Goal: Task Accomplishment & Management: Use online tool/utility

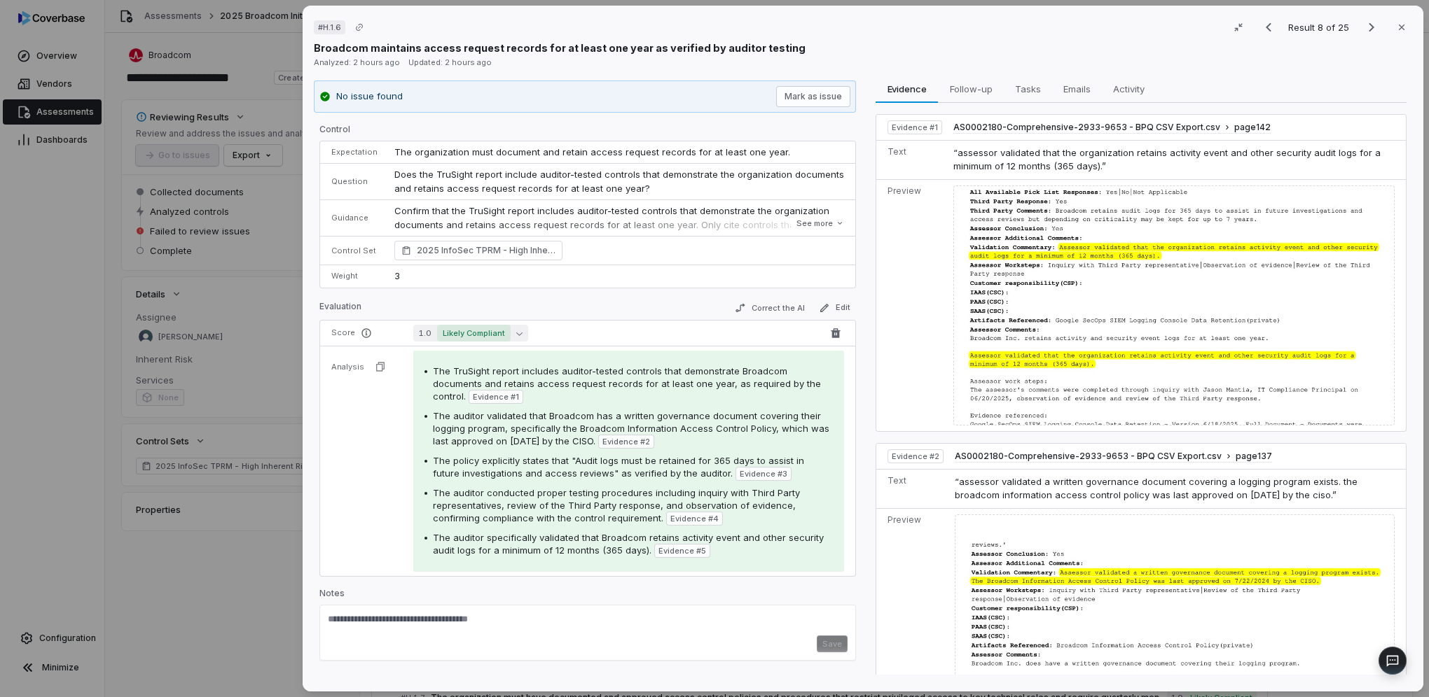
scroll to position [140, 0]
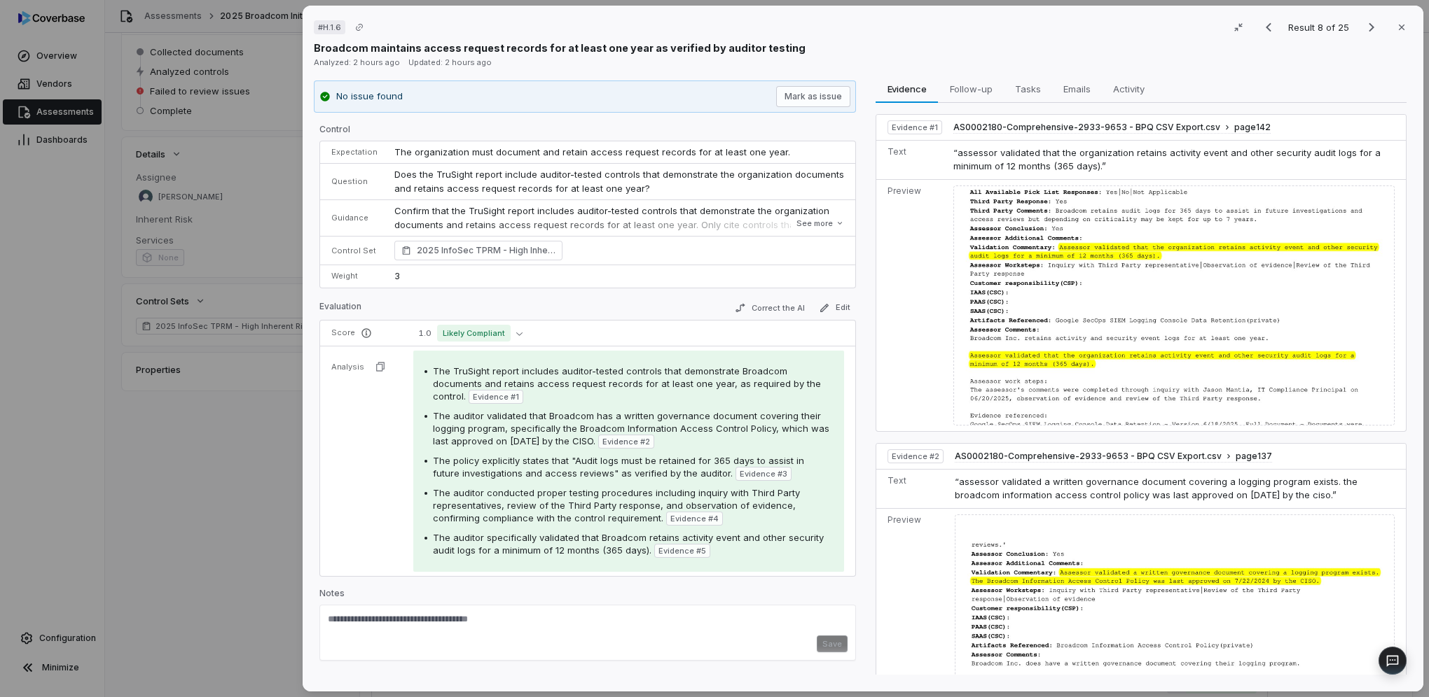
click at [195, 471] on div "# H.1.6 Result 8 of 25 Close Broadcom maintains access request records for at l…" at bounding box center [714, 348] width 1429 height 697
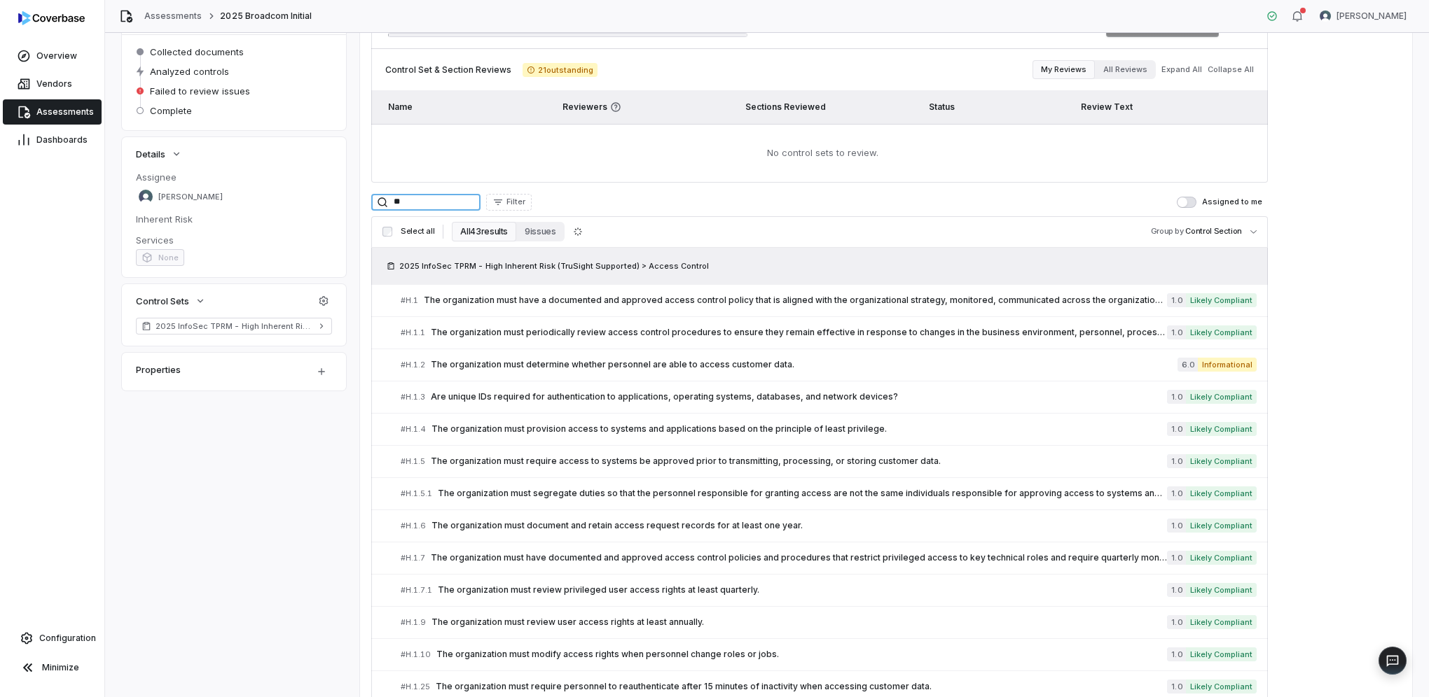
drag, startPoint x: 440, startPoint y: 201, endPoint x: 367, endPoint y: 198, distance: 72.9
click at [367, 198] on div "0 / 26 issues resolved Complete Assessment Control Set & Section Reviews 21 out…" at bounding box center [886, 567] width 1052 height 1158
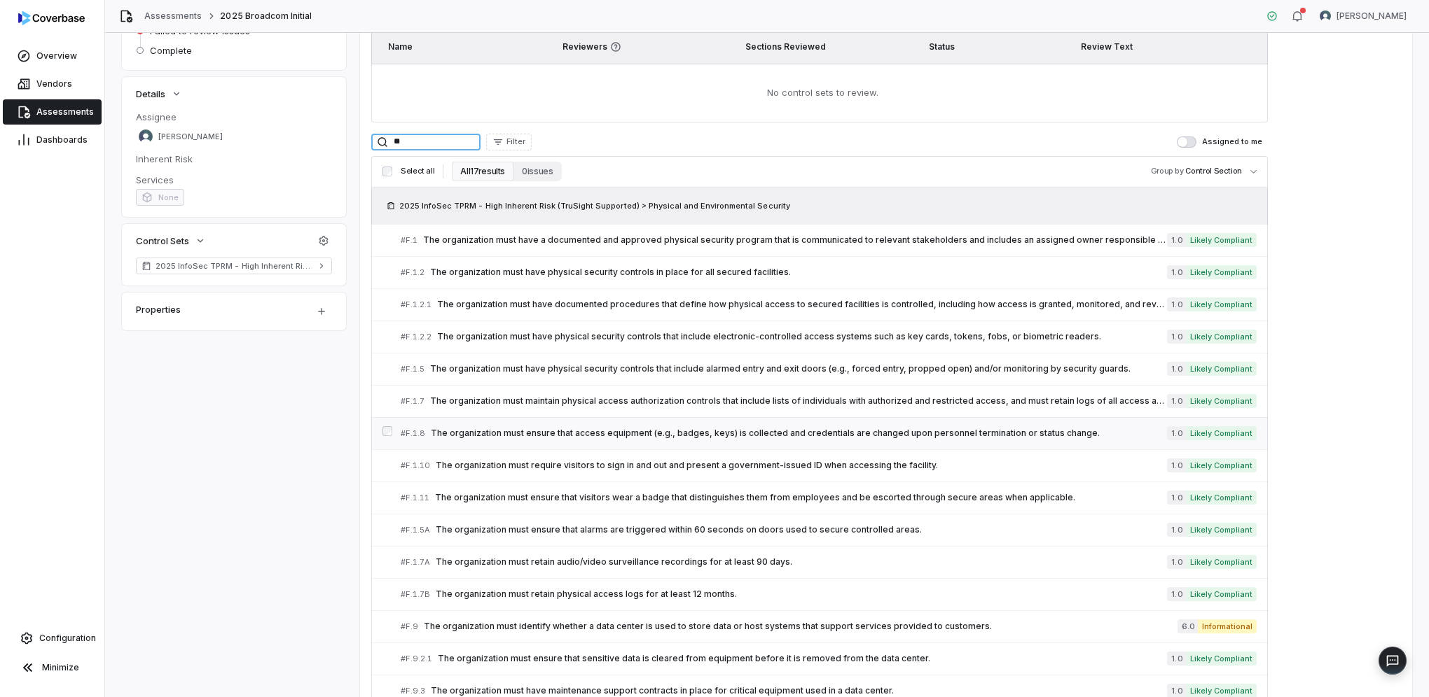
scroll to position [210, 0]
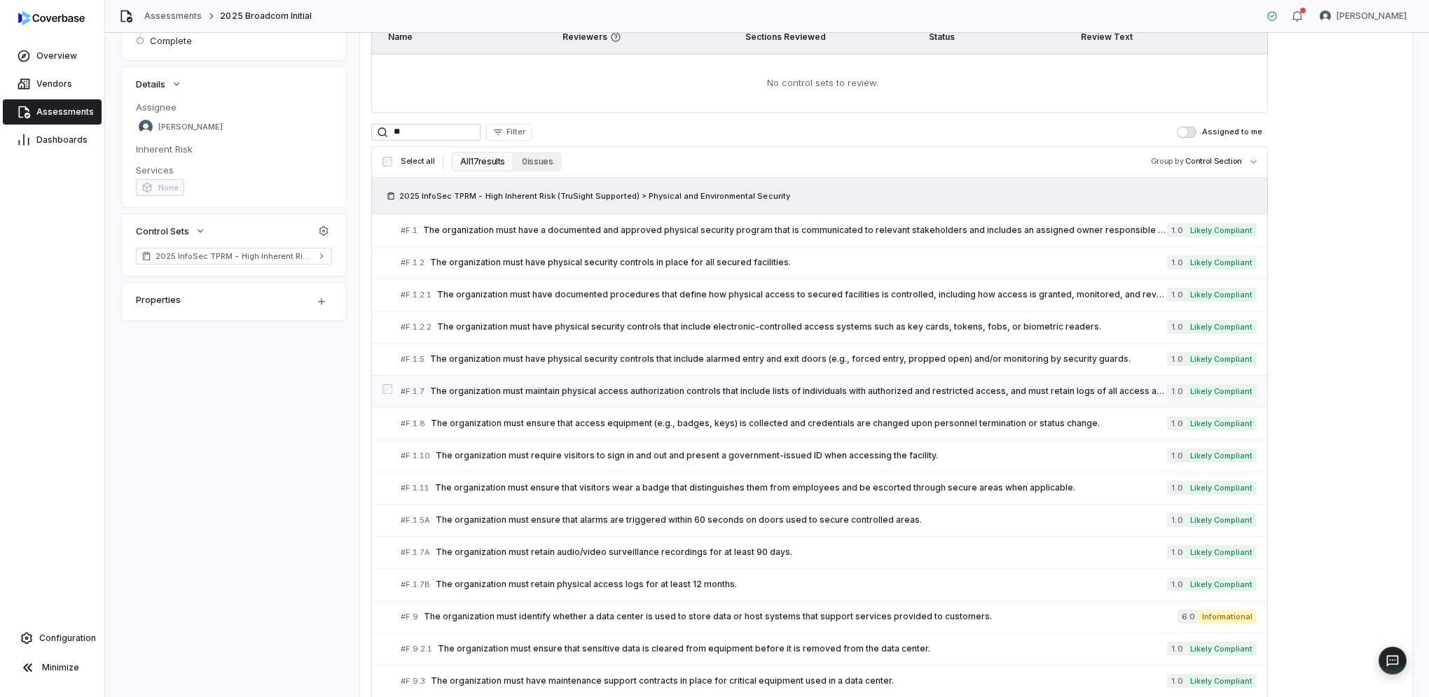
click at [496, 392] on span "The organization must maintain physical access authorization controls that incl…" at bounding box center [798, 391] width 737 height 11
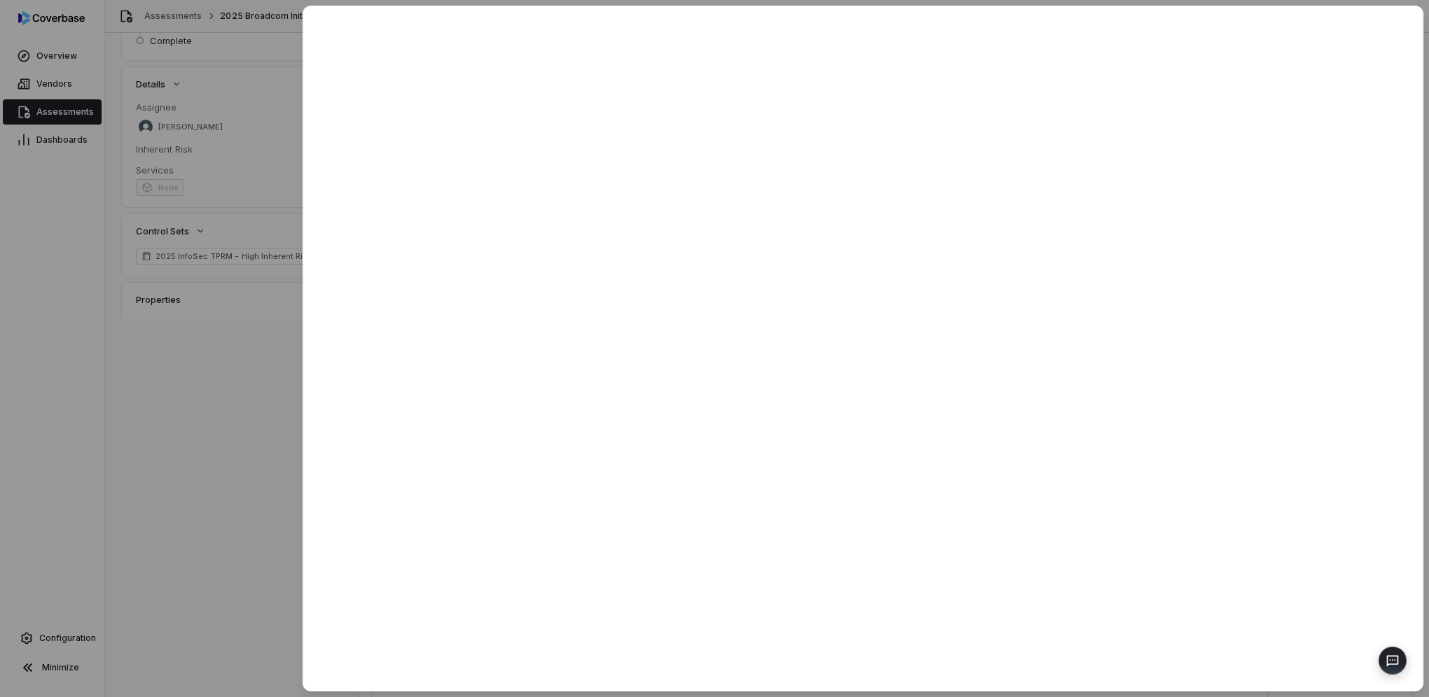
click at [210, 496] on div at bounding box center [714, 348] width 1429 height 697
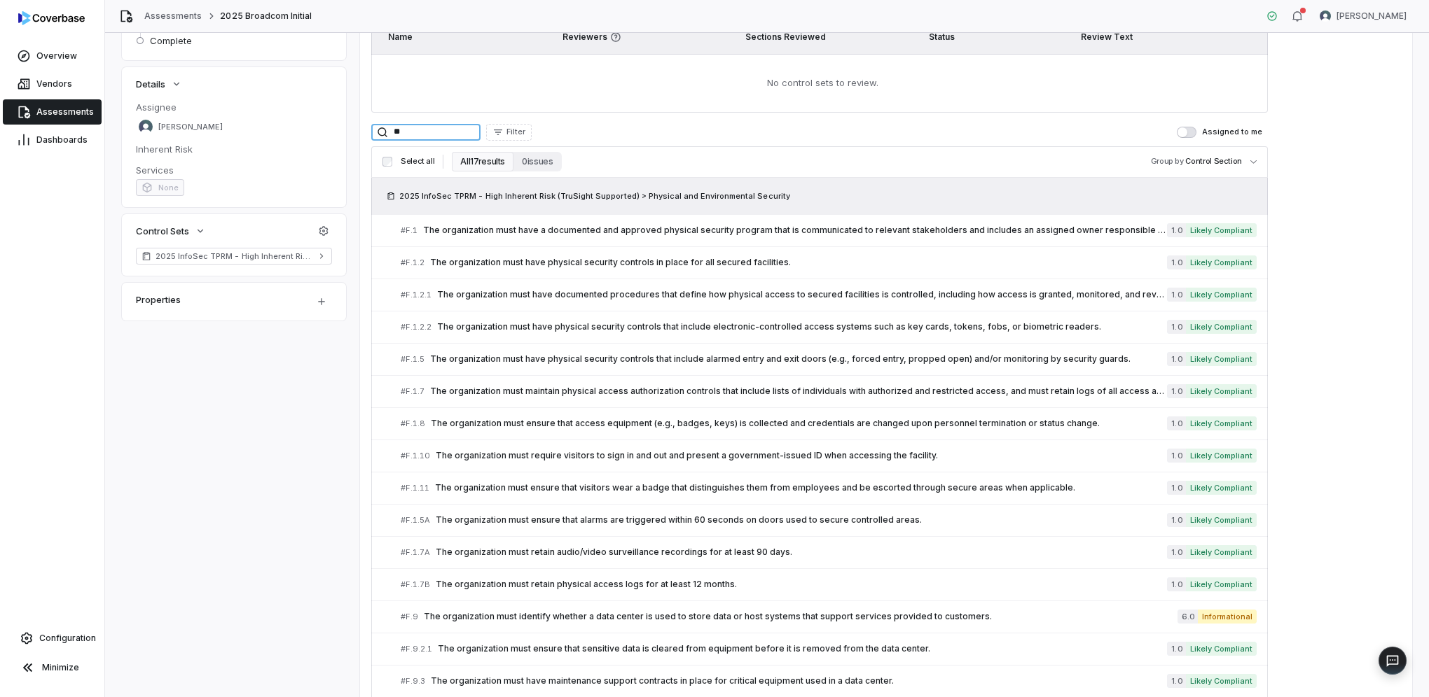
drag, startPoint x: 413, startPoint y: 134, endPoint x: 380, endPoint y: 132, distance: 33.0
click at [380, 132] on div "**" at bounding box center [425, 132] width 109 height 17
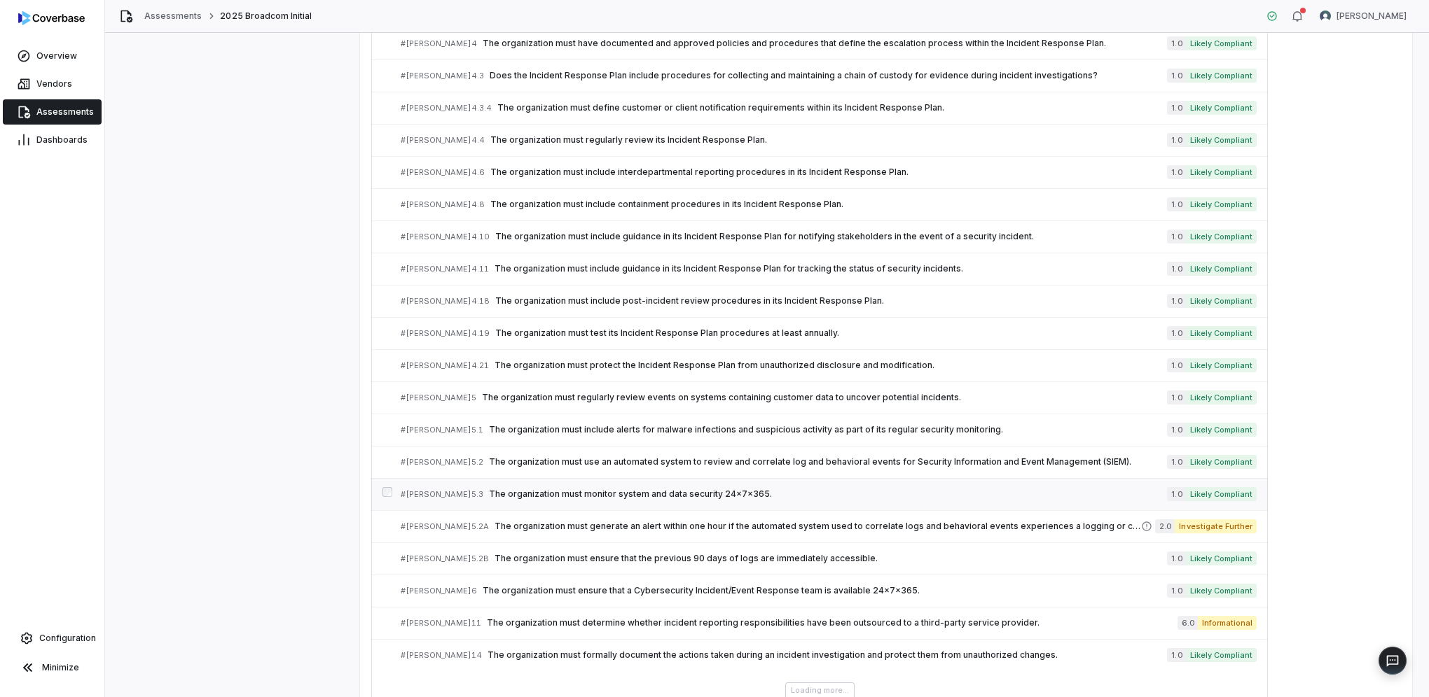
scroll to position [700, 0]
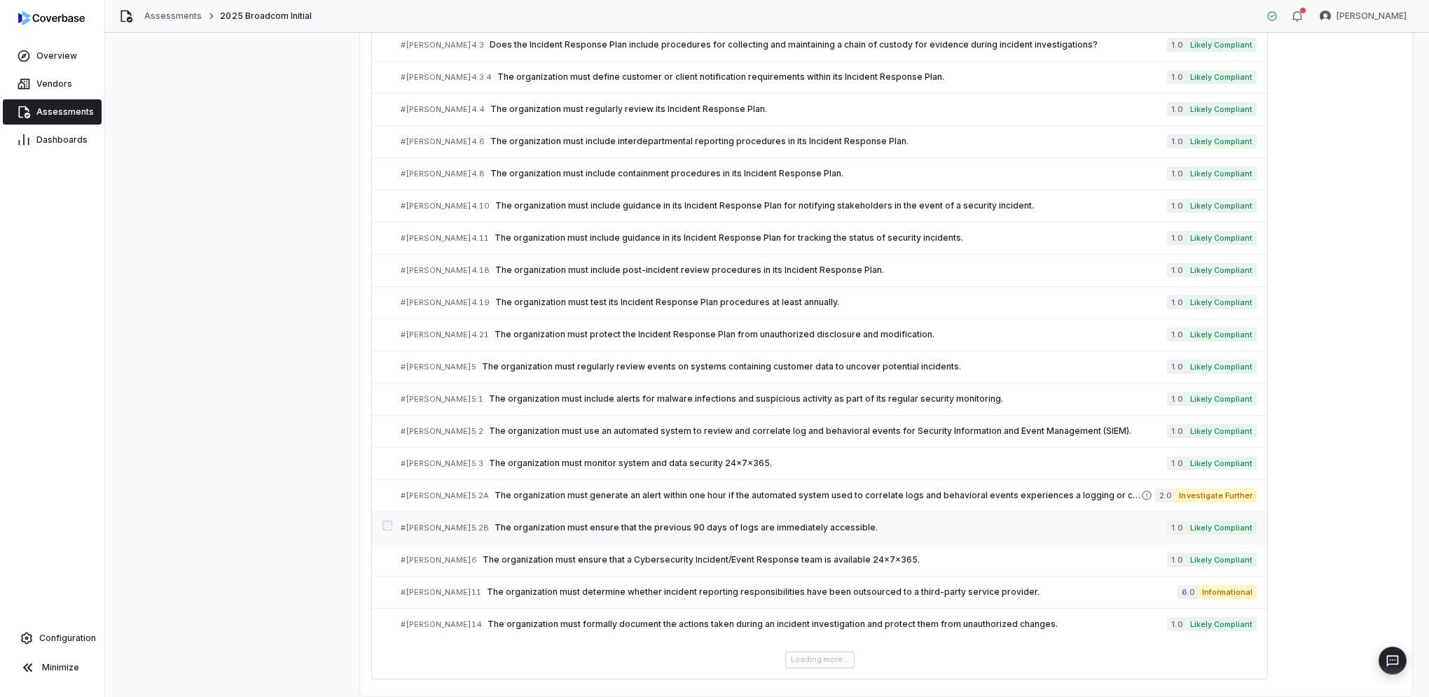
click at [494, 522] on span "The organization must ensure that the previous 90 days of logs are immediately …" at bounding box center [830, 527] width 672 height 11
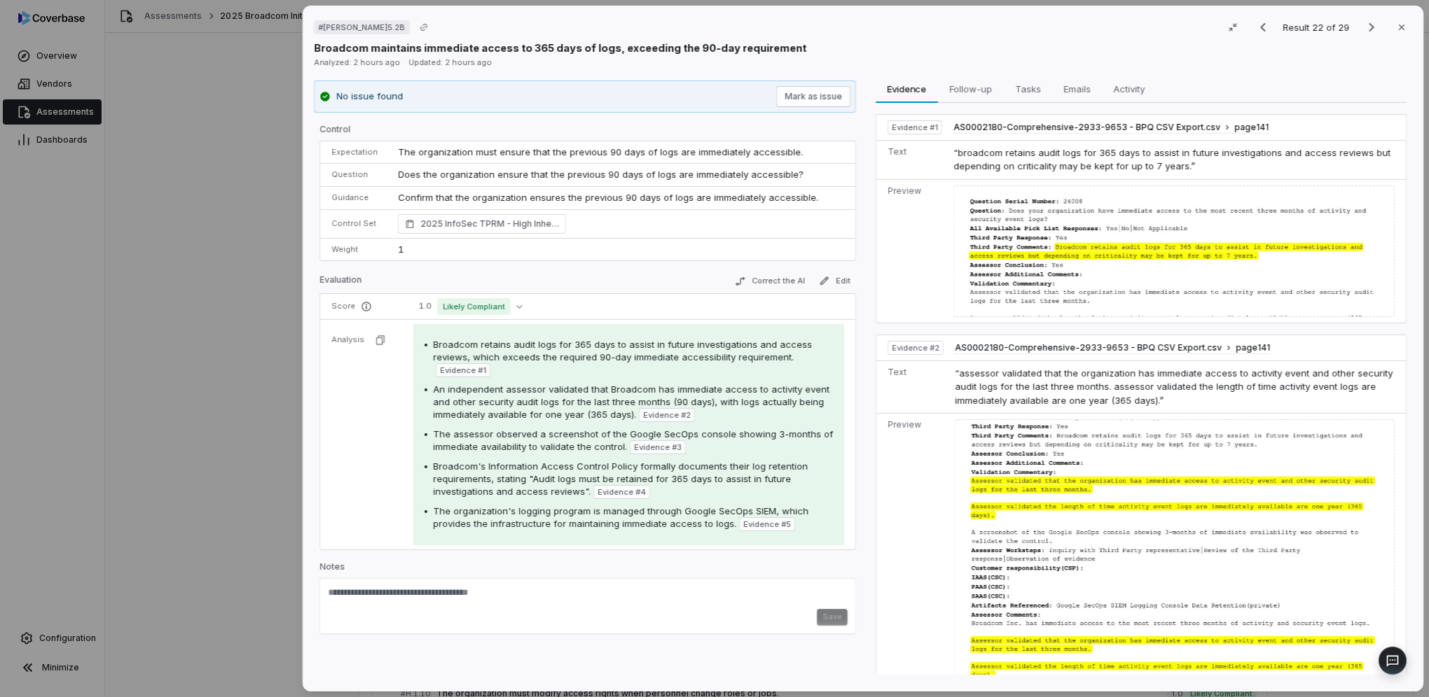
click at [198, 316] on div "# [PERSON_NAME]5.2B Result 22 of 29 Close Broadcom maintains immediate access t…" at bounding box center [714, 348] width 1429 height 697
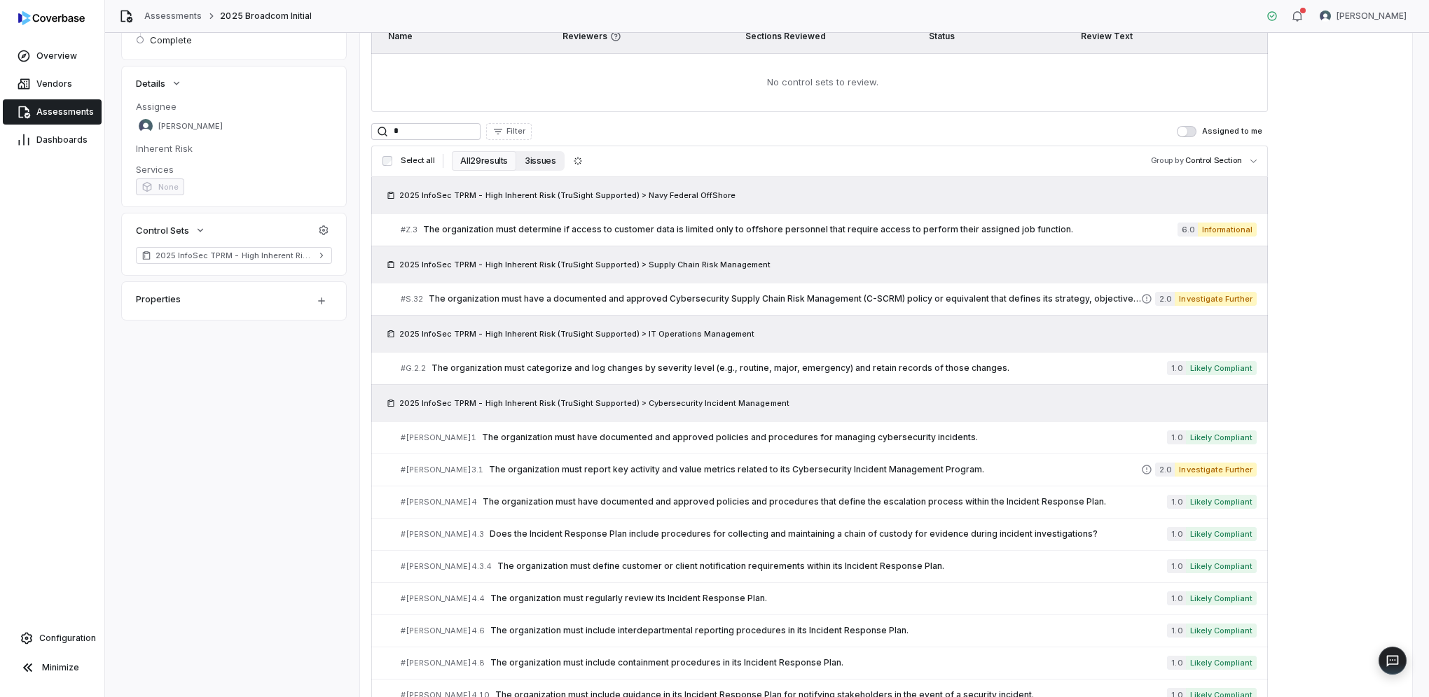
scroll to position [140, 0]
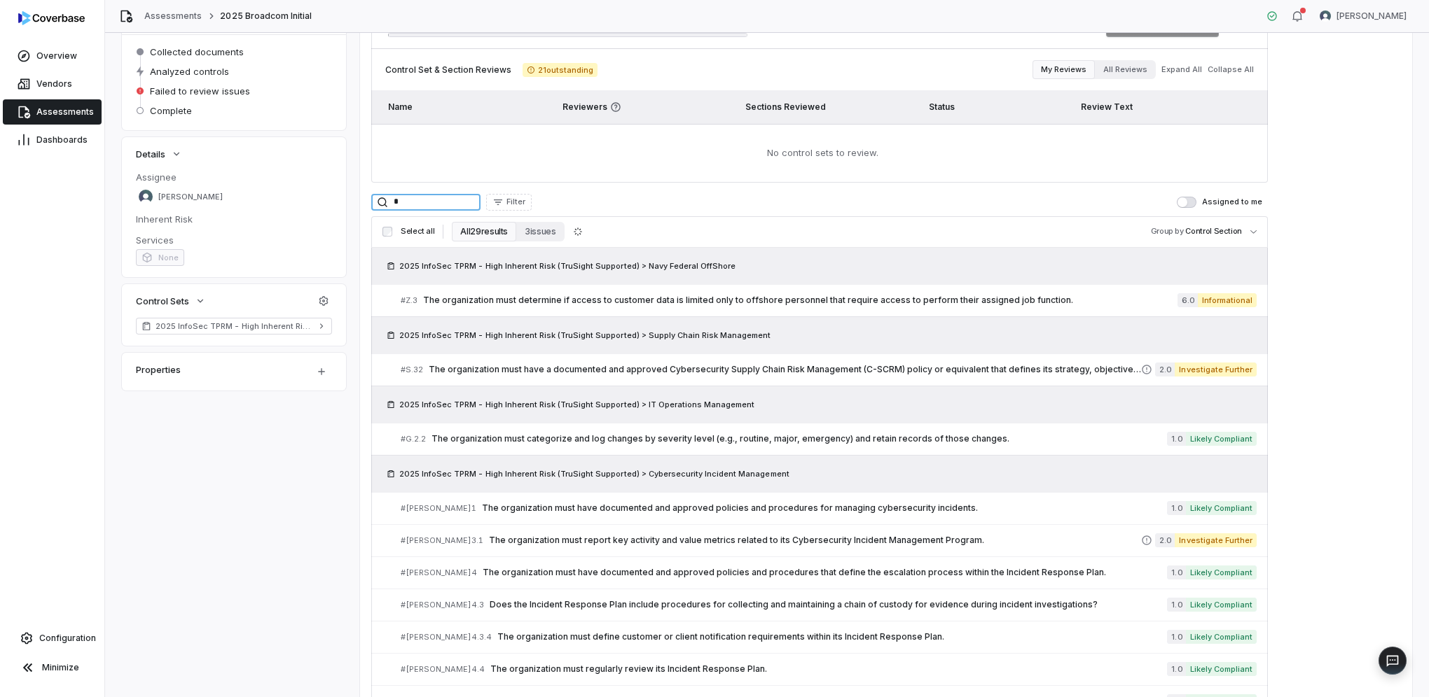
drag, startPoint x: 443, startPoint y: 207, endPoint x: 364, endPoint y: 206, distance: 78.4
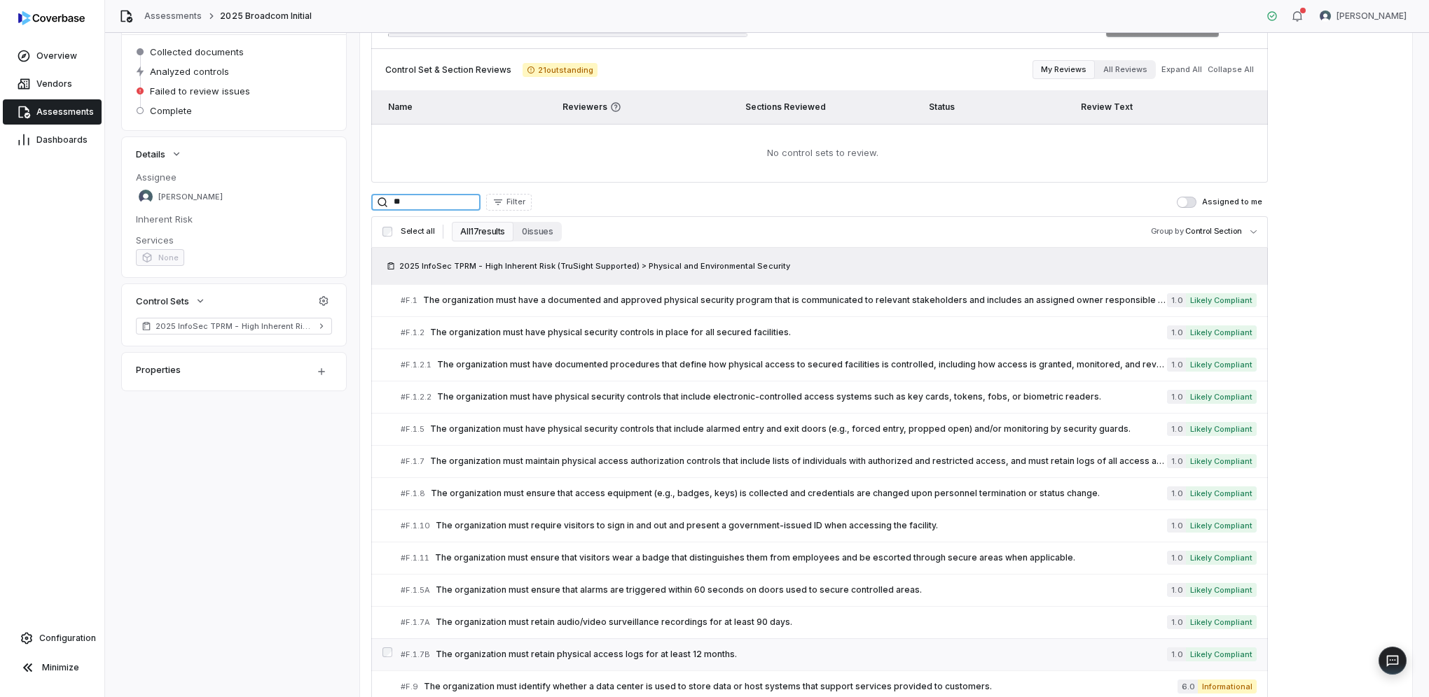
scroll to position [210, 0]
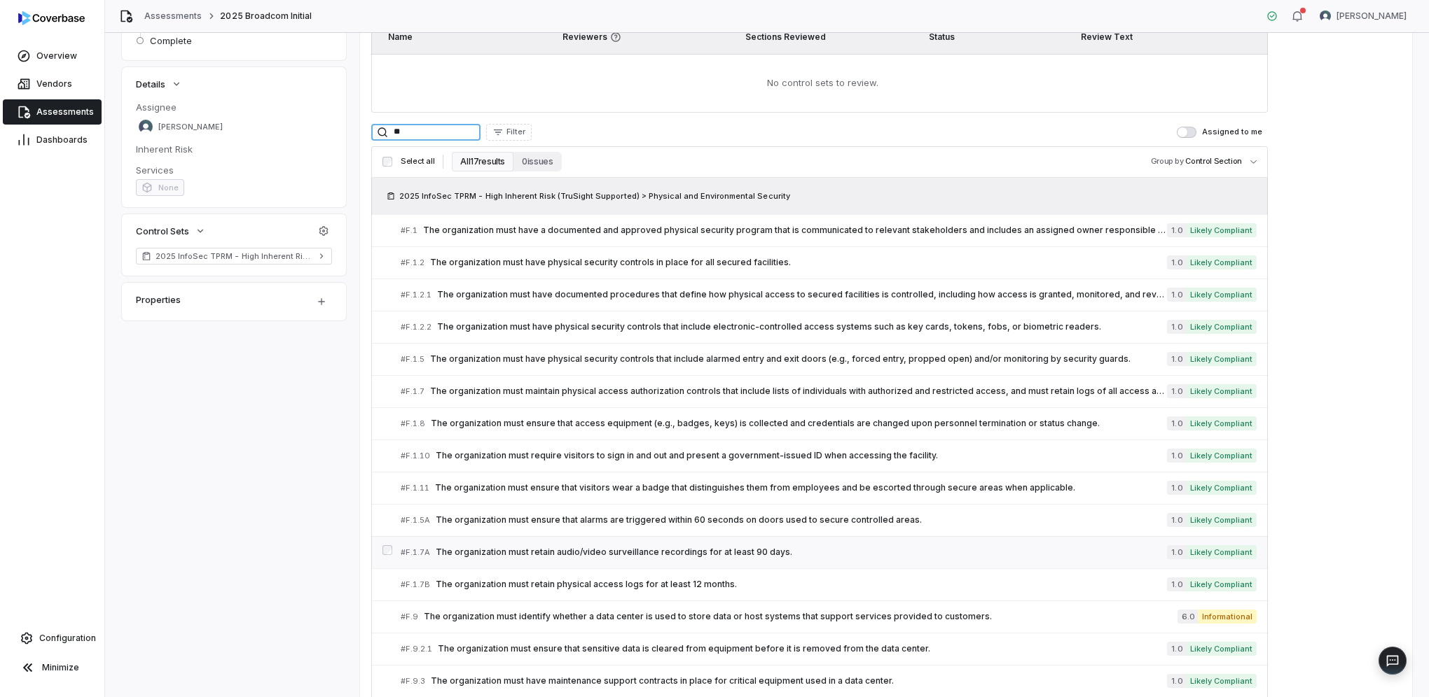
type input "**"
click at [543, 547] on span "The organization must retain audio/video surveillance recordings for at least 9…" at bounding box center [801, 552] width 731 height 11
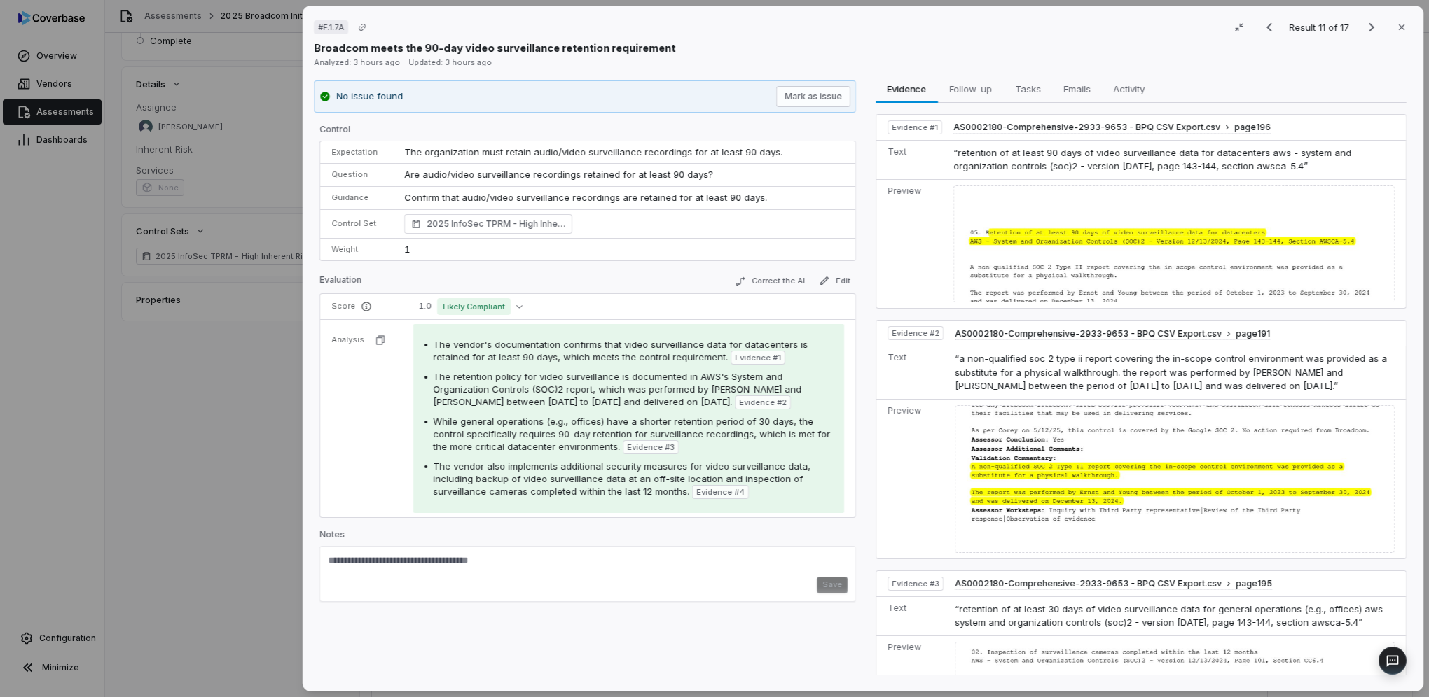
click at [236, 503] on div "# F.1.7A Result 11 of 17 Close Broadcom meets the 90-day video surveillance ret…" at bounding box center [714, 348] width 1429 height 697
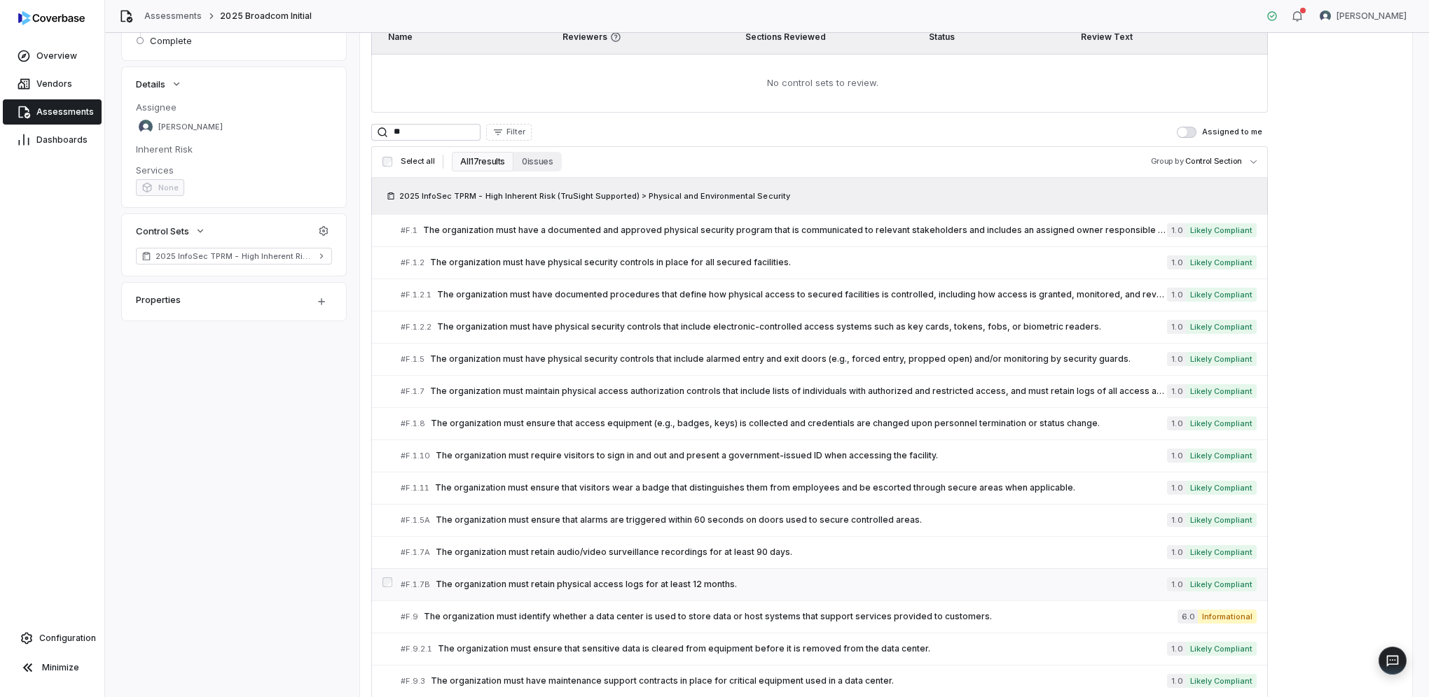
click at [722, 583] on span "The organization must retain physical access logs for at least 12 months." at bounding box center [801, 584] width 731 height 11
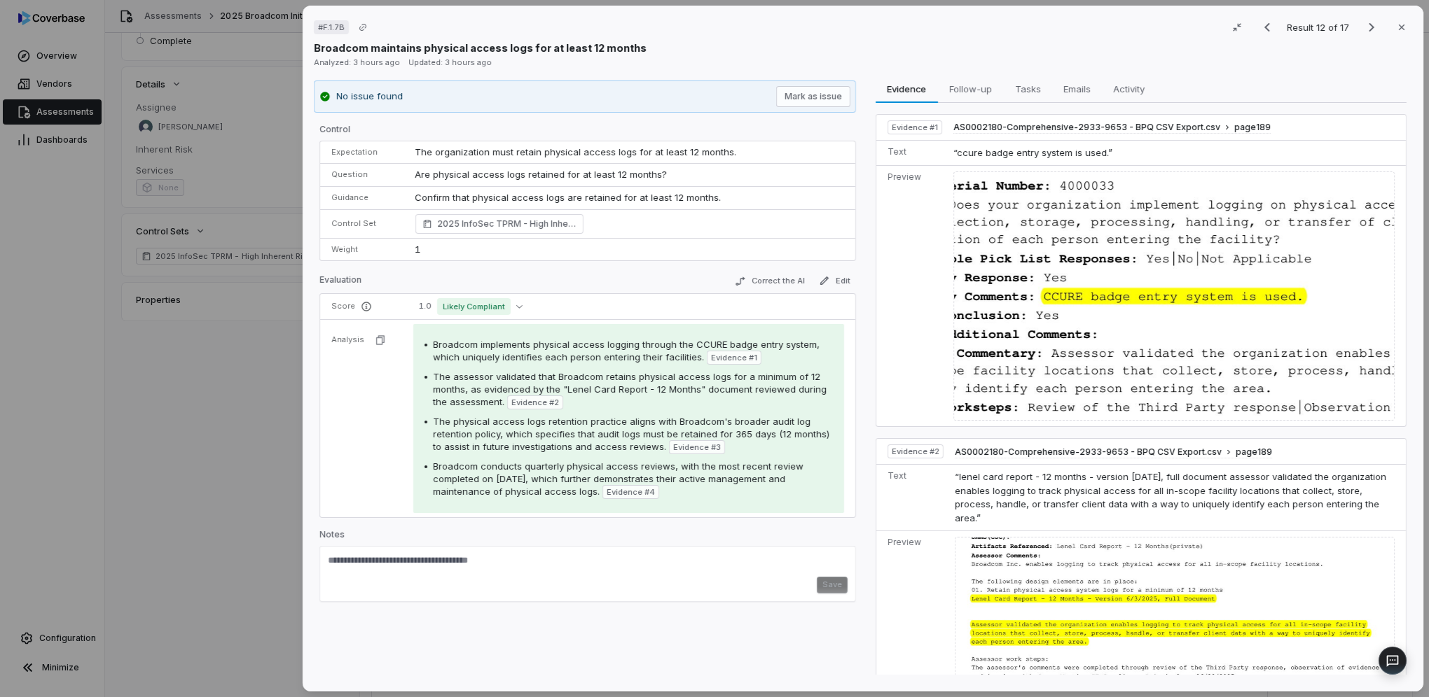
click at [251, 493] on div "# F.1.7B Result 12 of 17 Close Broadcom maintains physical access logs for at l…" at bounding box center [714, 348] width 1429 height 697
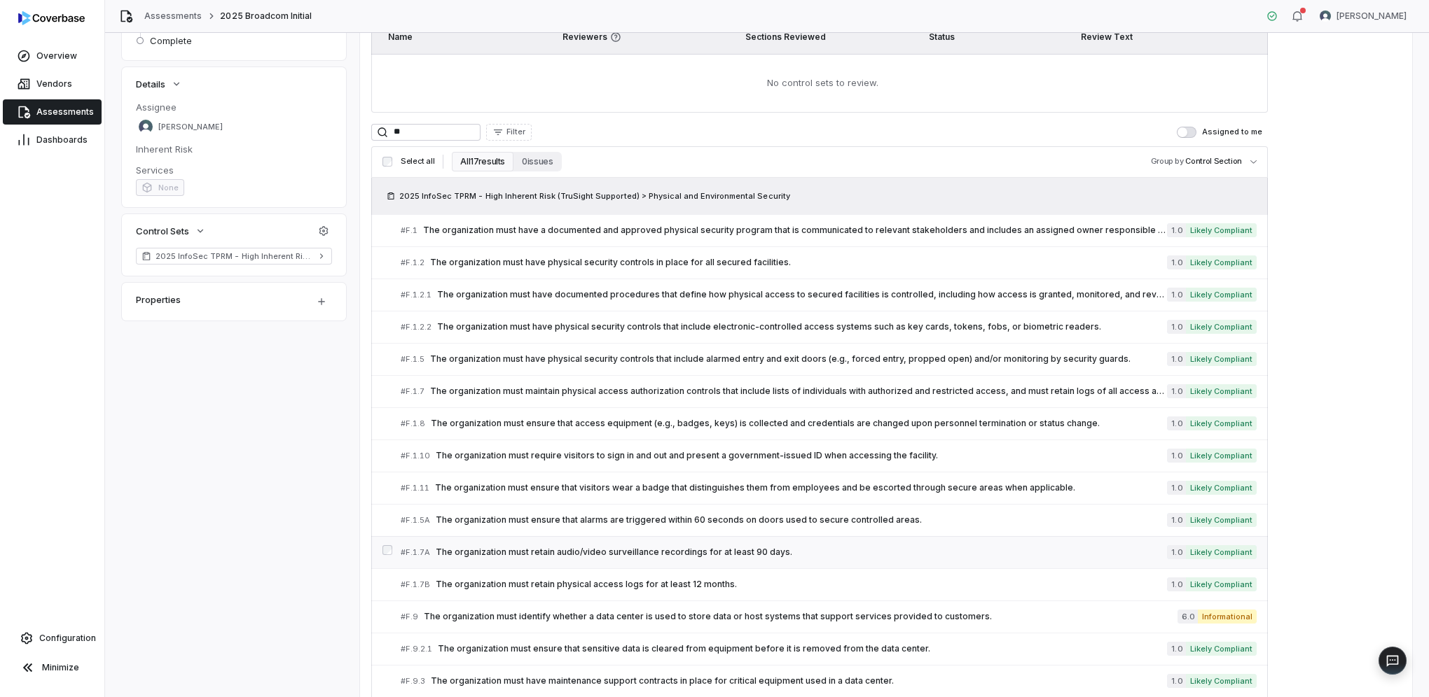
click at [718, 552] on span "The organization must retain audio/video surveillance recordings for at least 9…" at bounding box center [801, 552] width 731 height 11
